Goal: Transaction & Acquisition: Purchase product/service

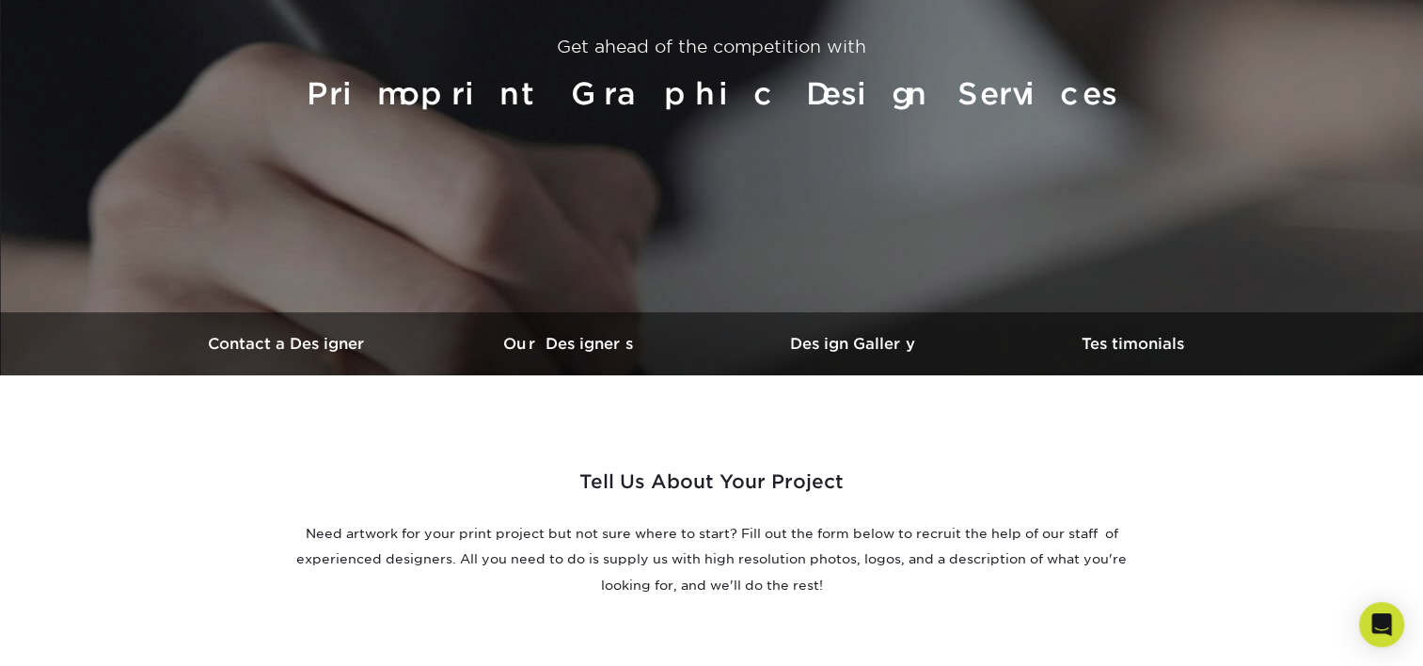
scroll to position [282, 0]
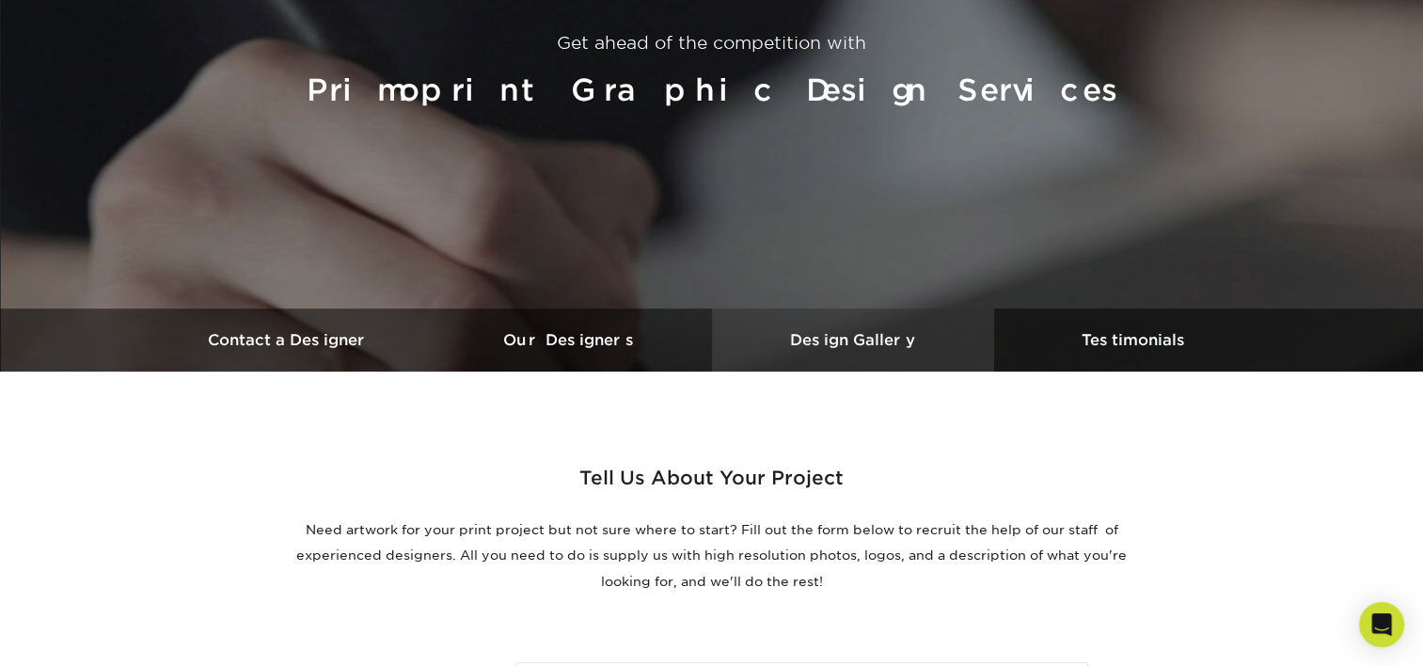
click at [890, 339] on h3 "Design Gallery" at bounding box center [853, 340] width 282 height 18
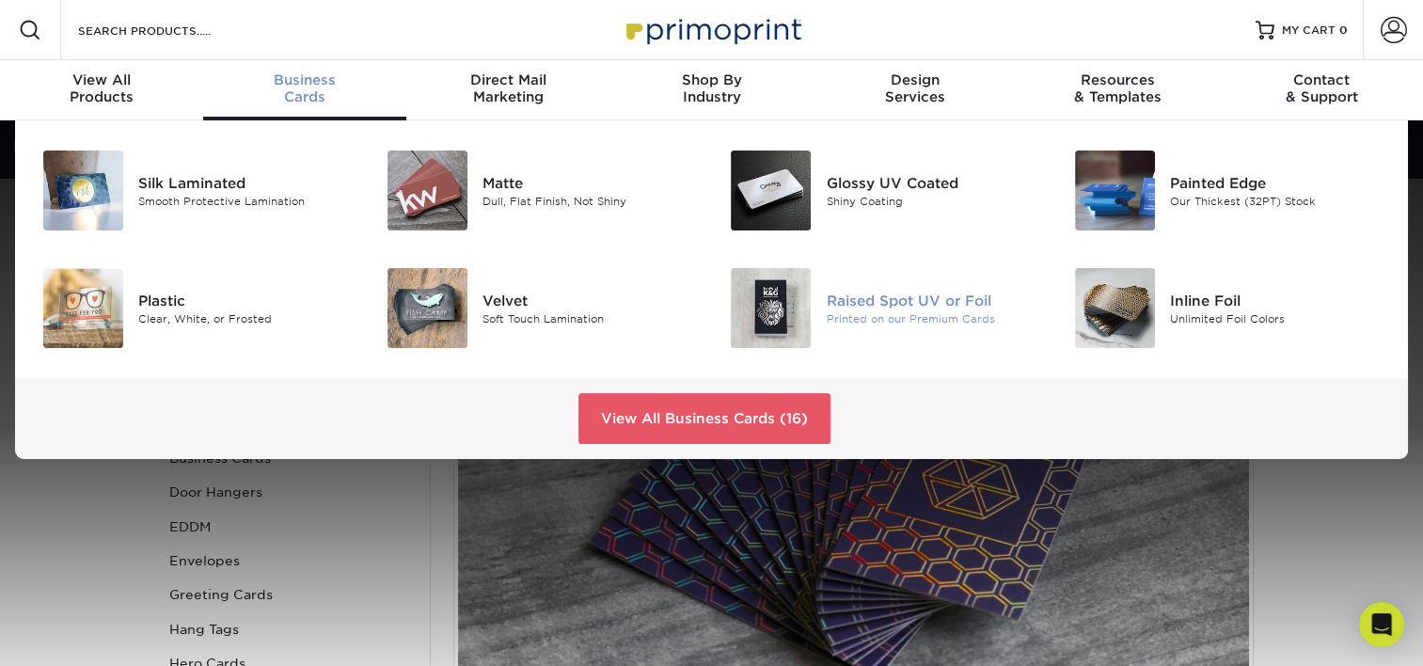
click at [919, 308] on div "Raised Spot UV or Foil" at bounding box center [933, 300] width 215 height 21
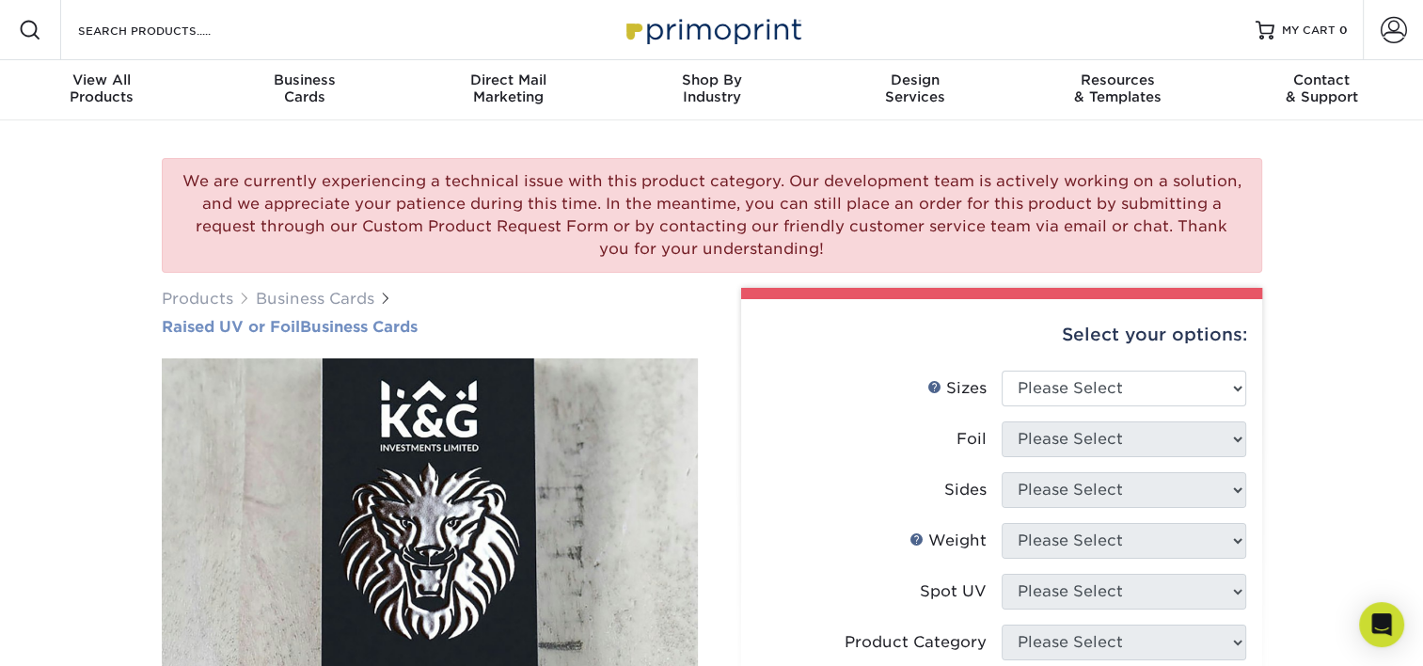
click at [347, 334] on h1 "Raised UV or Foil Business Cards" at bounding box center [430, 327] width 536 height 18
